Goal: Information Seeking & Learning: Understand process/instructions

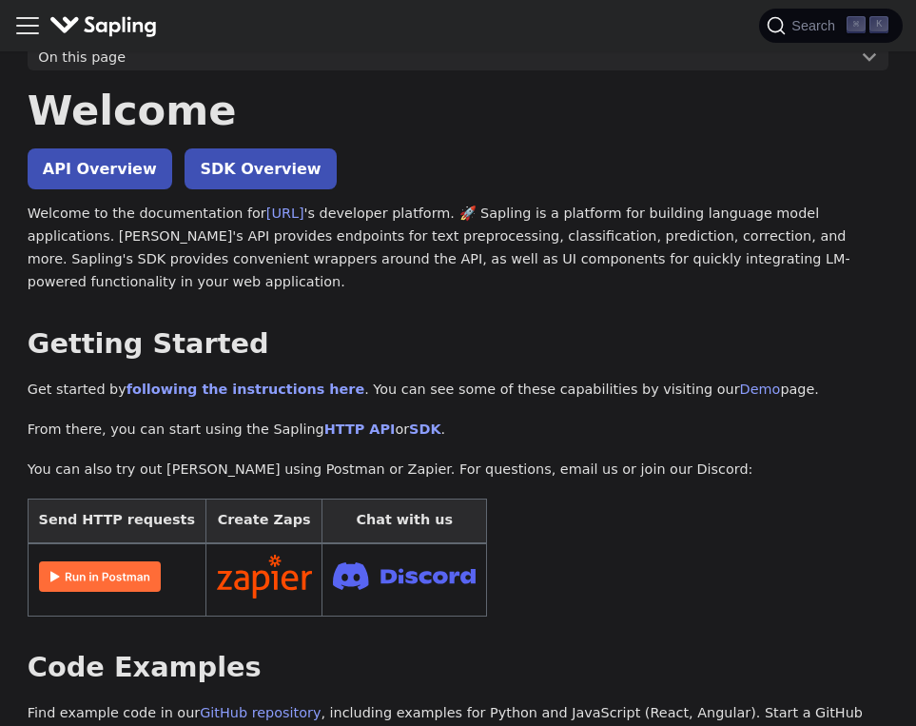
scroll to position [64, 0]
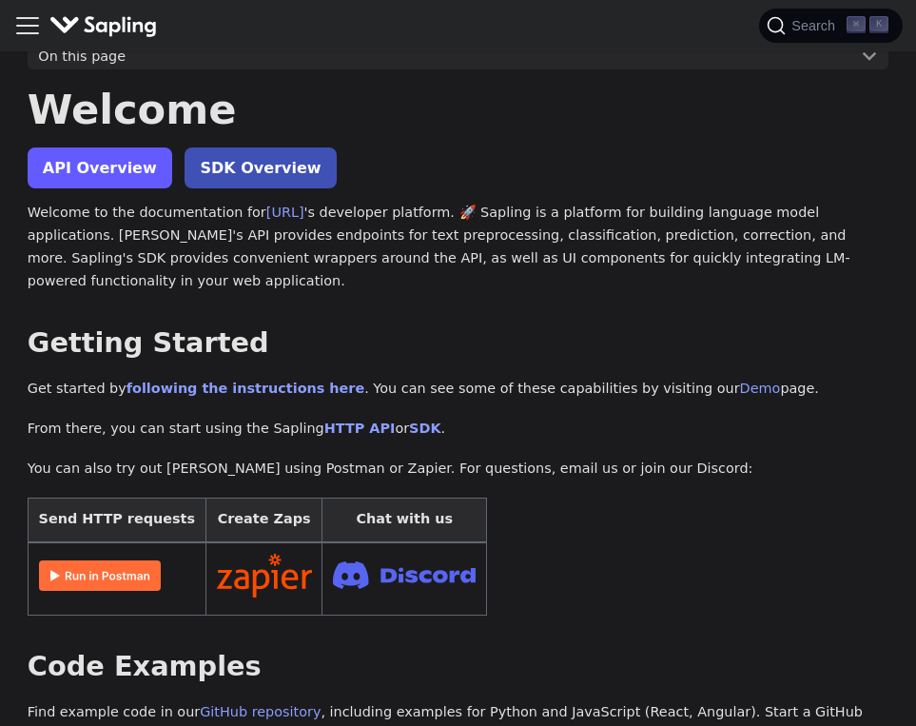
click at [133, 168] on link "API Overview" at bounding box center [100, 167] width 145 height 41
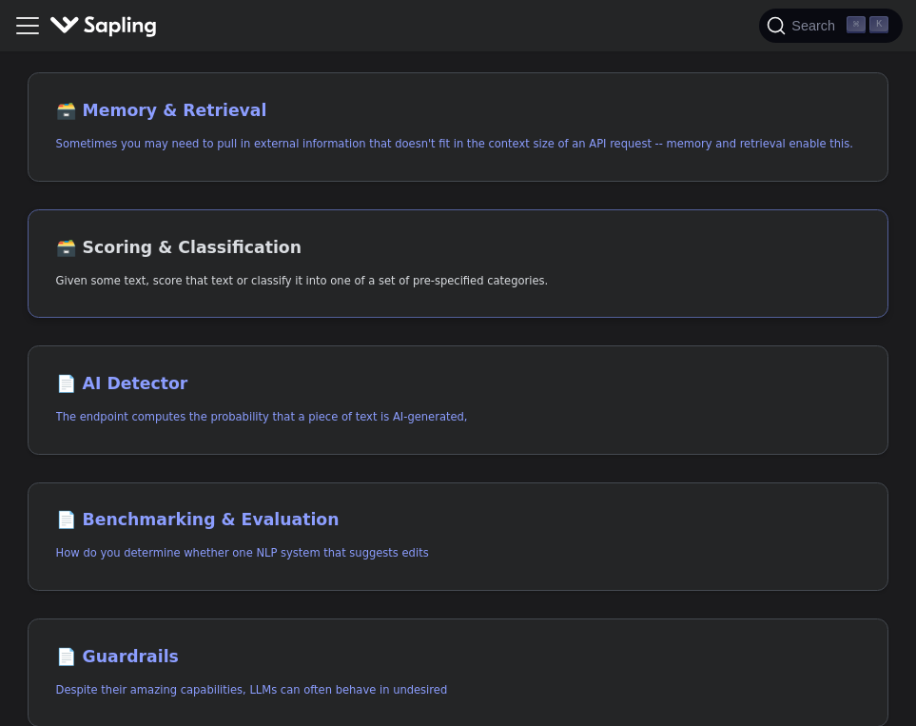
scroll to position [971, 0]
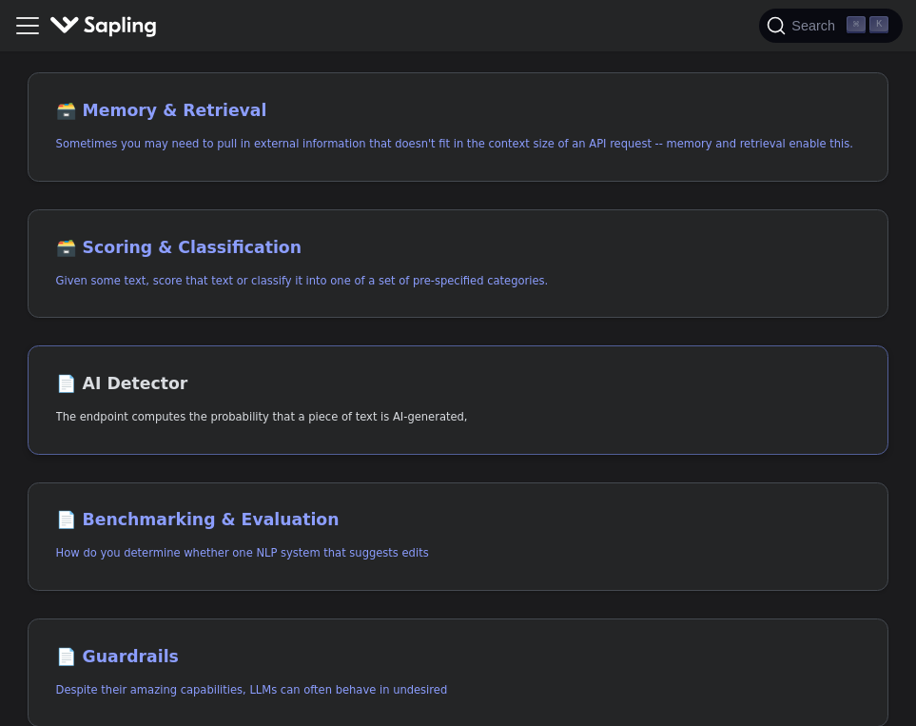
click at [137, 408] on p "The endpoint computes the probability that a piece of text is AI-generated," at bounding box center [458, 417] width 805 height 18
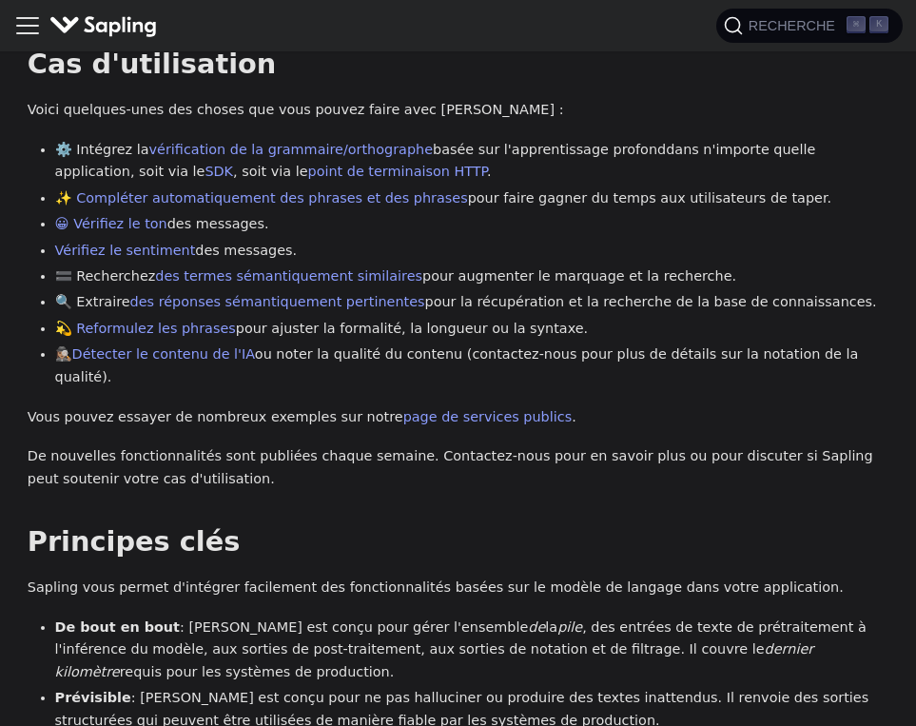
scroll to position [866, 0]
click at [199, 345] on link "Détecter le contenu de l'IA" at bounding box center [163, 352] width 183 height 15
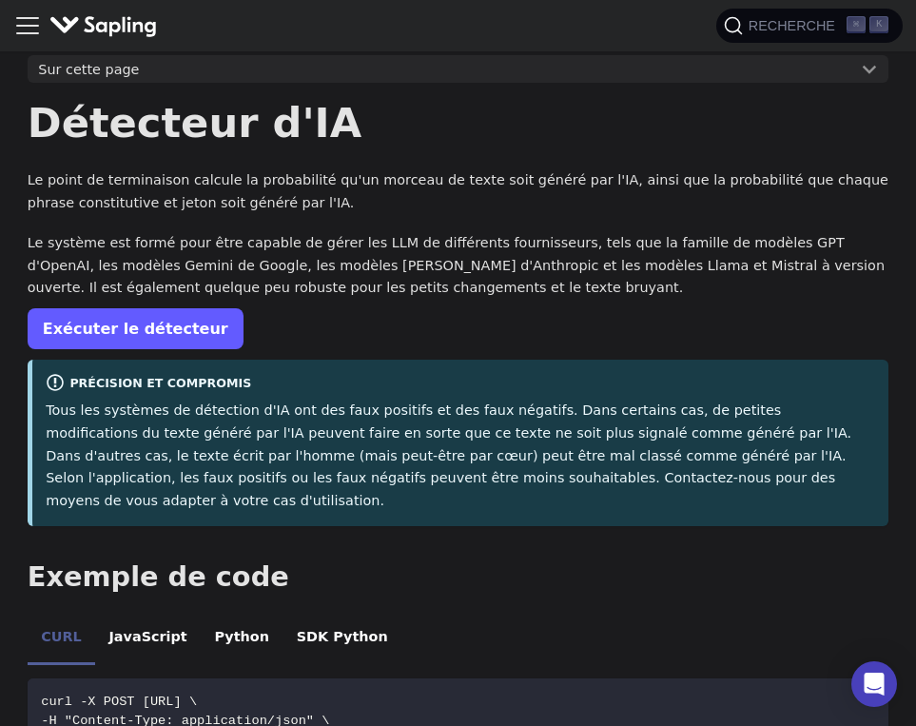
scroll to position [75, 0]
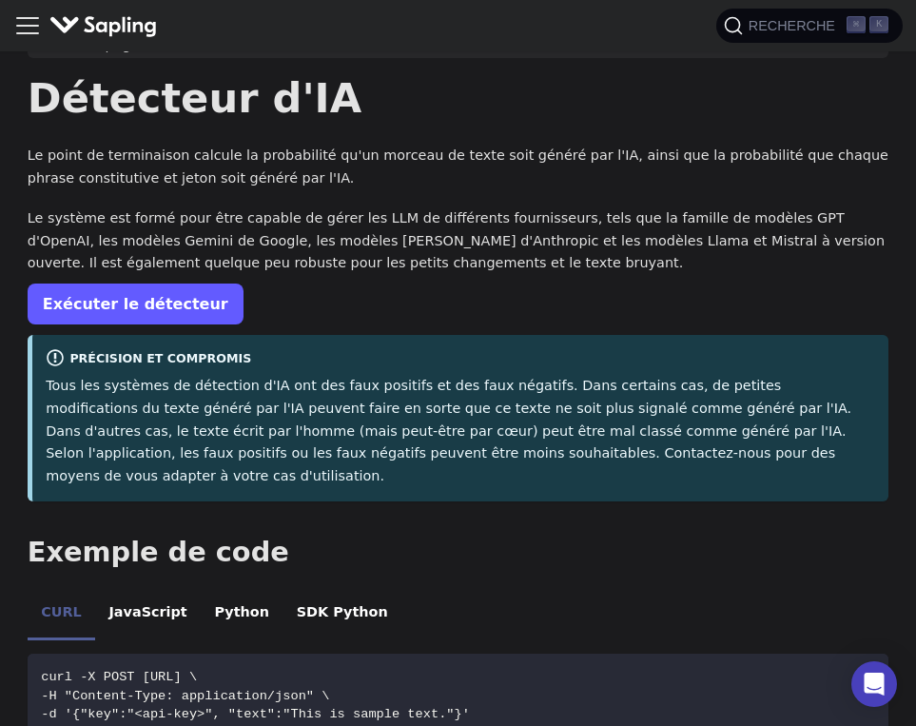
click at [135, 300] on link "Exécuter le détecteur" at bounding box center [136, 304] width 216 height 41
